Goal: Information Seeking & Learning: Learn about a topic

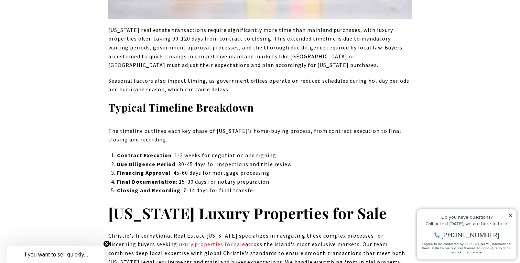
scroll to position [3501, 0]
click at [291, 159] on p "Due Diligence Period : 30-45 days for inspections and title review" at bounding box center [264, 163] width 295 height 9
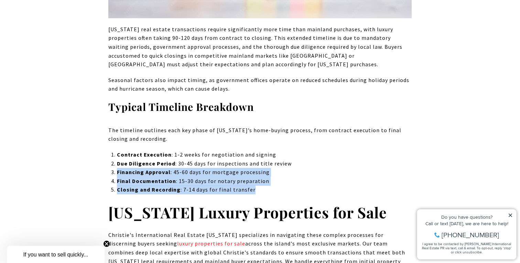
drag, startPoint x: 295, startPoint y: 126, endPoint x: 298, endPoint y: 156, distance: 30.0
click at [298, 156] on ol "Contract Execution : 1-2 weeks for negotiation and signing Due Diligence Period…" at bounding box center [264, 173] width 295 height 44
click at [298, 186] on p "Closing and Recording : 7-14 days for final transfer" at bounding box center [264, 190] width 295 height 9
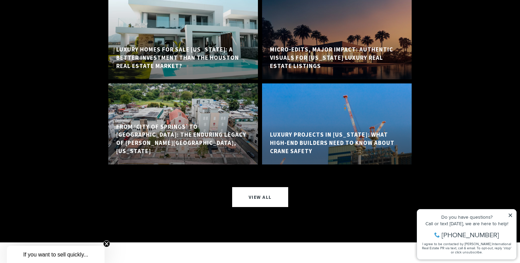
scroll to position [5550, 0]
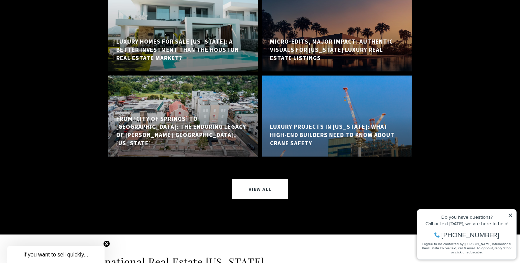
click at [260, 92] on div "Luxury Projects in [US_STATE]: What High-End Builders Need to Know About Crane …" at bounding box center [337, 116] width 154 height 81
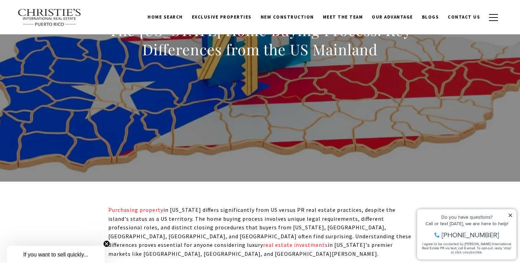
scroll to position [0, 0]
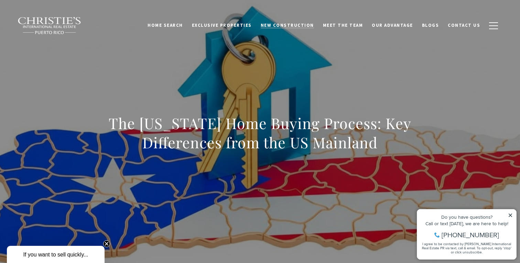
click at [294, 23] on span "New Construction" at bounding box center [286, 25] width 53 height 6
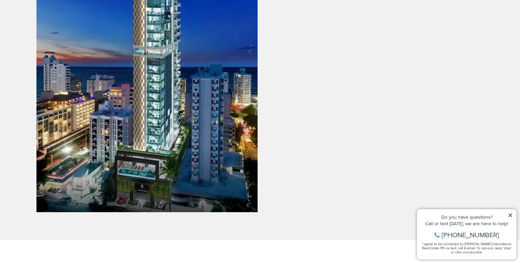
scroll to position [1079, 0]
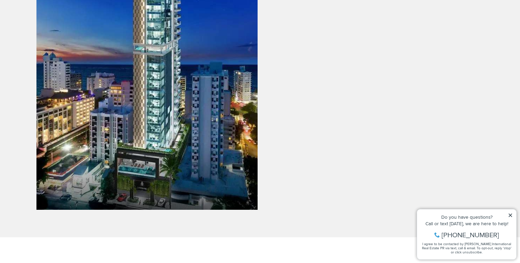
click at [203, 118] on link at bounding box center [146, 76] width 221 height 270
click at [191, 114] on link at bounding box center [146, 76] width 221 height 270
click at [509, 216] on icon at bounding box center [510, 215] width 5 height 5
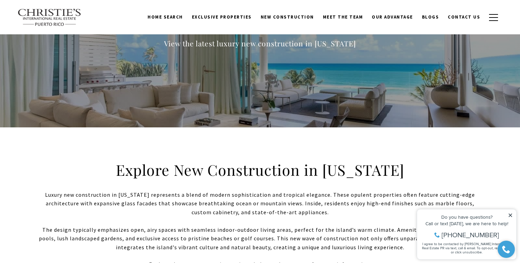
scroll to position [0, 0]
